Goal: Task Accomplishment & Management: Complete application form

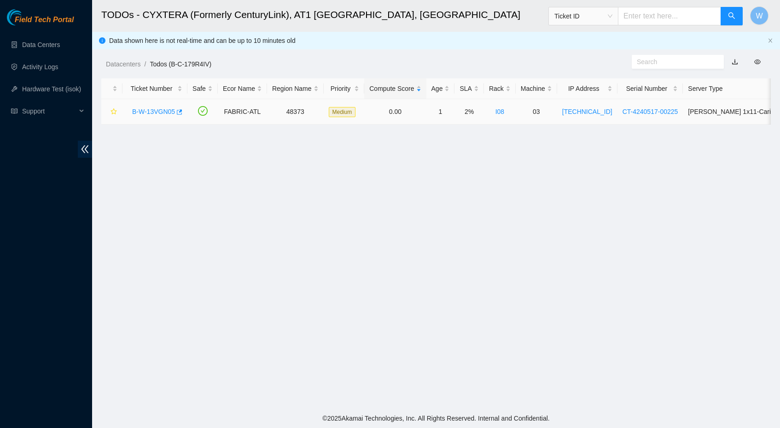
click at [159, 109] on link "B-W-13VGN05" at bounding box center [153, 111] width 43 height 7
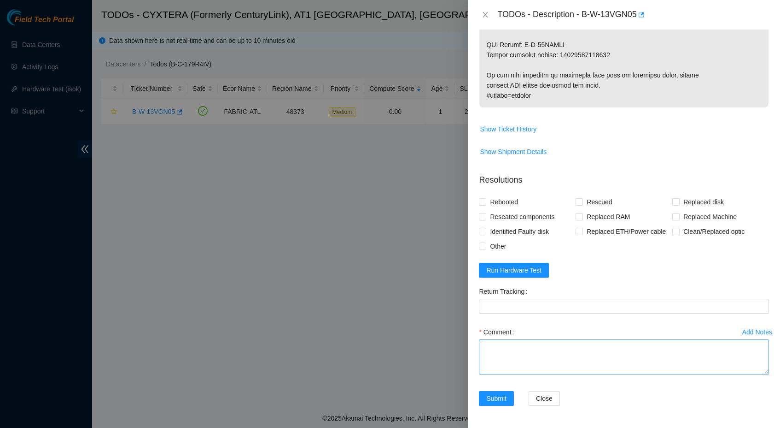
scroll to position [645, 0]
click at [551, 352] on textarea "Comment" at bounding box center [624, 356] width 290 height 35
type textarea "Replaced Old Server With new Server Iped the new Server Ran isok-"
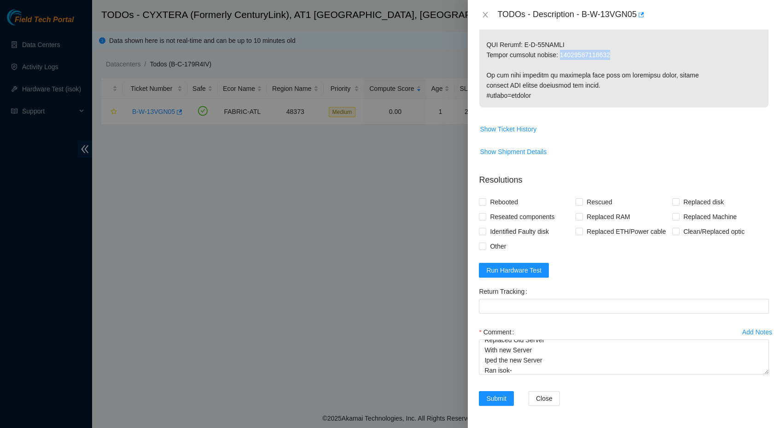
copy p "93642900248900"
click at [574, 302] on Tracking "Return Tracking" at bounding box center [624, 306] width 290 height 15
paste Tracking "93642900248900"
type Tracking "93642900248900"
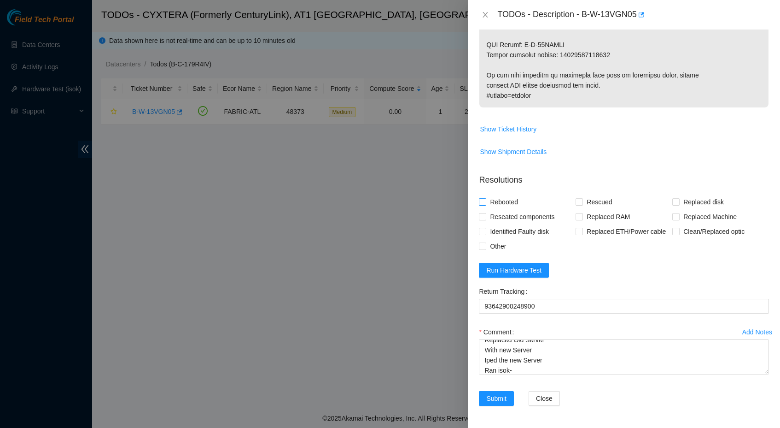
click at [498, 194] on span "Rebooted" at bounding box center [504, 201] width 35 height 15
click at [486, 198] on input "Rebooted" at bounding box center [482, 201] width 6 height 6
checkbox input "true"
click at [592, 194] on span "Rescued" at bounding box center [599, 201] width 33 height 15
click at [582, 198] on input "Rescued" at bounding box center [579, 201] width 6 height 6
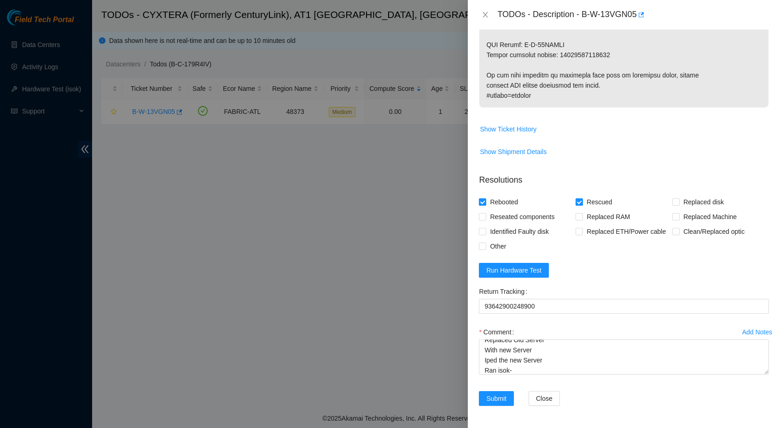
click at [604, 194] on span "Rescued" at bounding box center [599, 201] width 33 height 15
click at [582, 198] on input "Rescued" at bounding box center [579, 201] width 6 height 6
checkbox input "false"
click at [691, 209] on span "Replaced Machine" at bounding box center [710, 216] width 61 height 15
click at [679, 213] on input "Replaced Machine" at bounding box center [676, 216] width 6 height 6
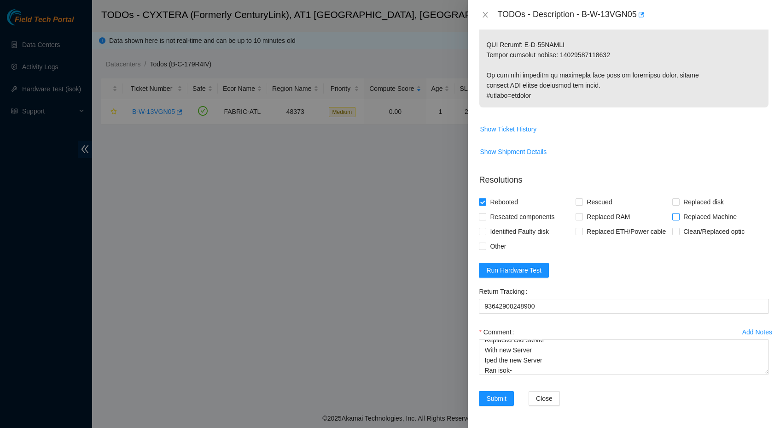
checkbox input "true"
click at [545, 278] on form "Resolutions Rebooted Rescued Replaced disk Reseated components Replaced RAM Rep…" at bounding box center [624, 291] width 290 height 250
click at [544, 273] on button "Run Hardware Test" at bounding box center [514, 270] width 70 height 15
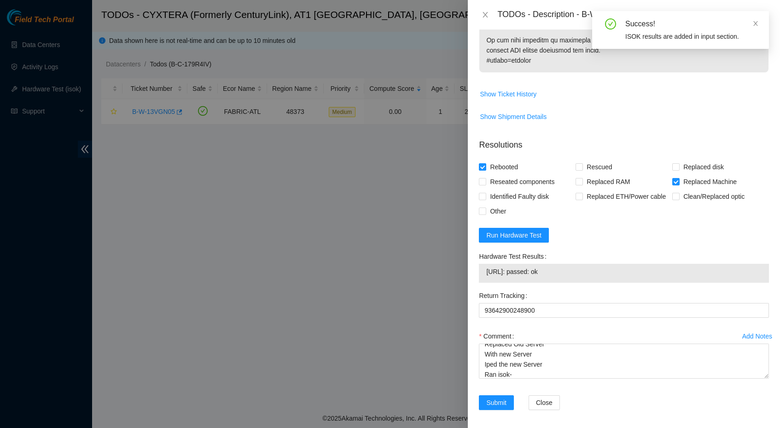
drag, startPoint x: 574, startPoint y: 305, endPoint x: 486, endPoint y: 305, distance: 88.0
click at [486, 280] on td "[URL]: passed: ok" at bounding box center [624, 273] width 276 height 14
copy span "[URL]: passed: ok"
click at [524, 378] on textarea "Replaced Old Server With new Server Iped the new Server Ran isok-" at bounding box center [624, 360] width 290 height 35
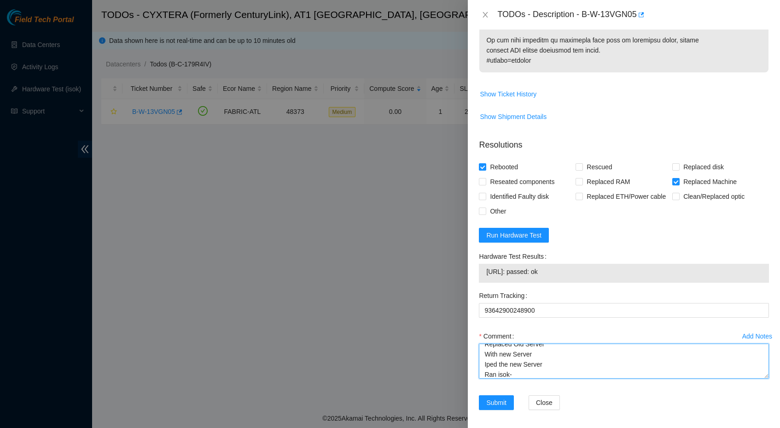
paste textarea "[URL]: passed: ok"
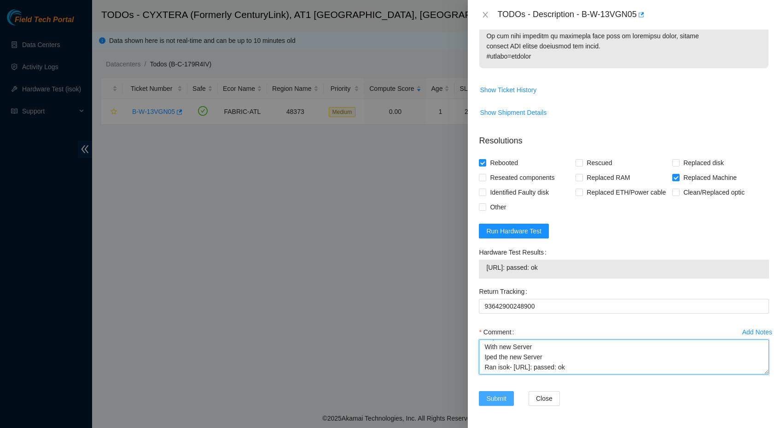
scroll to position [685, 0]
type textarea "Replaced Old Server With new Server Iped the new Server Ran isok- [URL]: passed…"
click at [503, 398] on span "Submit" at bounding box center [497, 398] width 20 height 10
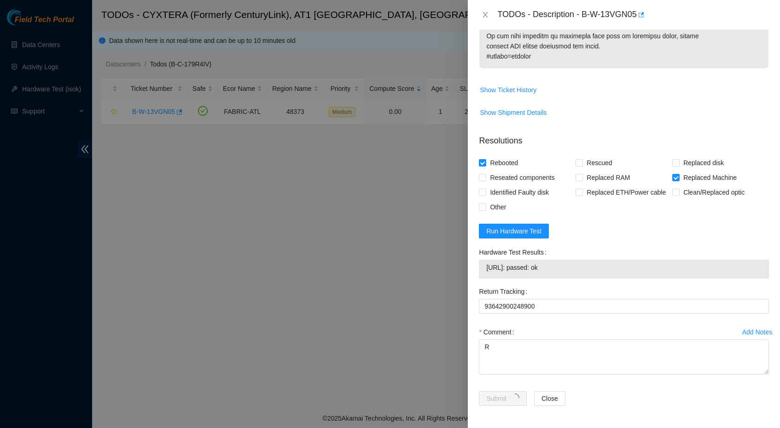
scroll to position [72, 0]
